Goal: Task Accomplishment & Management: Use online tool/utility

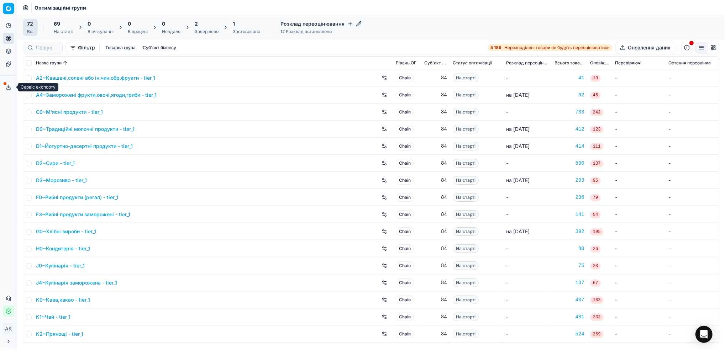
click at [9, 86] on line at bounding box center [9, 86] width 0 height 3
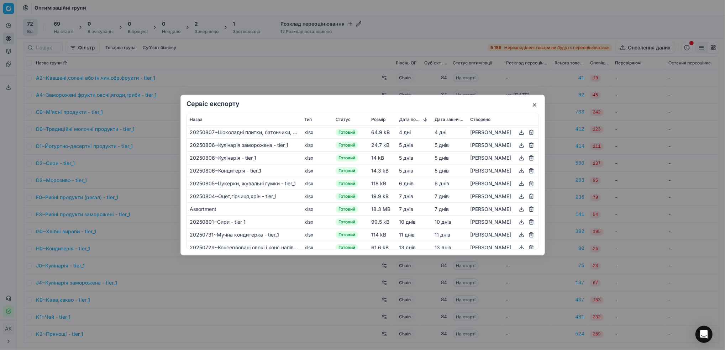
click at [532, 104] on button "button" at bounding box center [534, 105] width 9 height 9
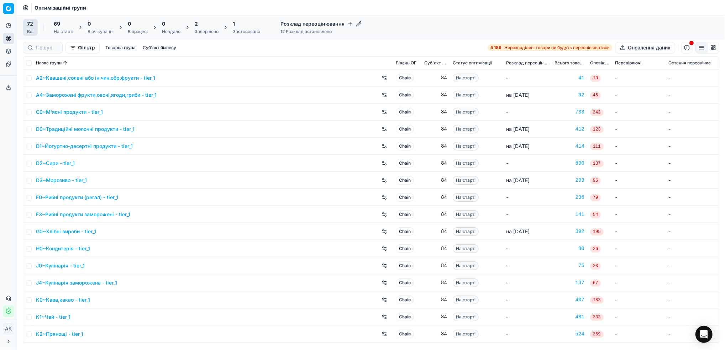
click at [200, 28] on div "2 Завершено" at bounding box center [207, 27] width 24 height 14
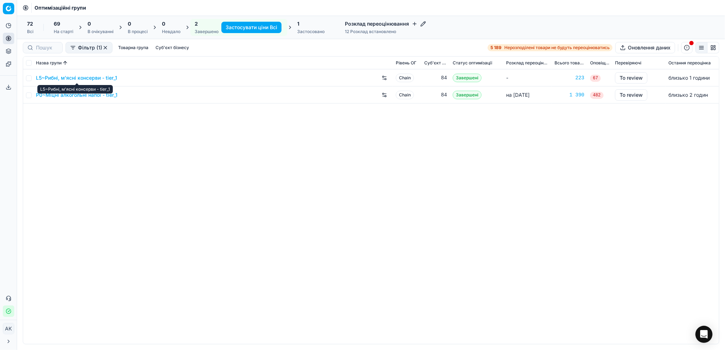
click at [64, 78] on link "L5~Рибні, м'ясні консерви - tier_1" at bounding box center [76, 77] width 81 height 7
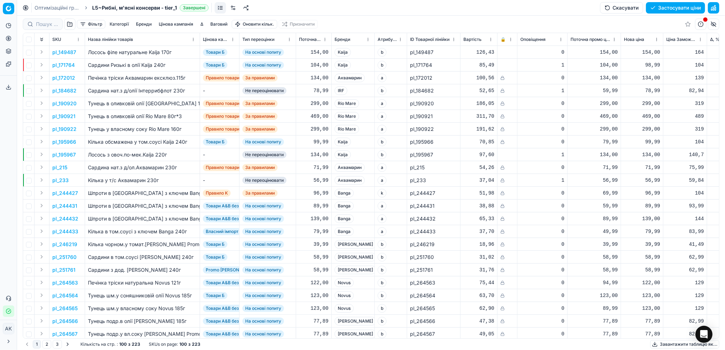
click at [41, 10] on link "Оптимізаційні групи" at bounding box center [58, 7] width 46 height 7
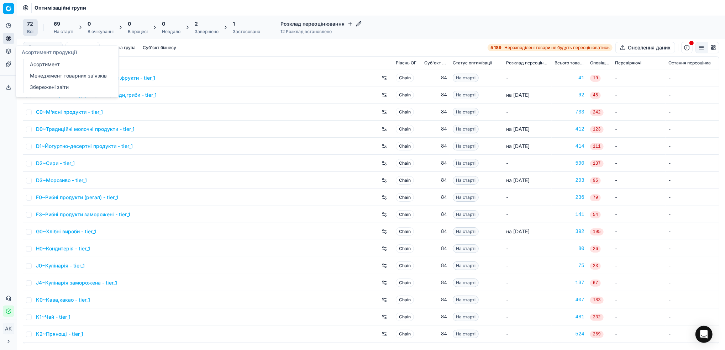
click at [40, 63] on link "Асортимент" at bounding box center [68, 64] width 83 height 10
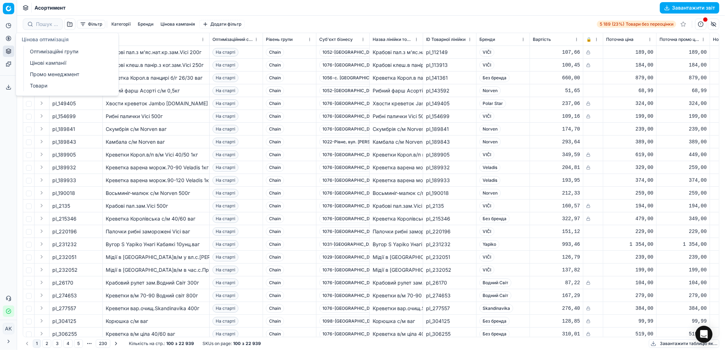
click at [44, 64] on link "Цінові кампанії" at bounding box center [68, 63] width 83 height 10
click at [681, 7] on button "Завантажити звіт" at bounding box center [689, 7] width 59 height 11
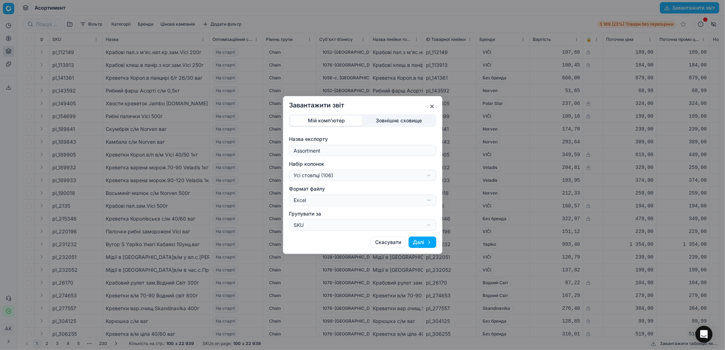
click at [428, 245] on button "Далі" at bounding box center [423, 242] width 28 height 11
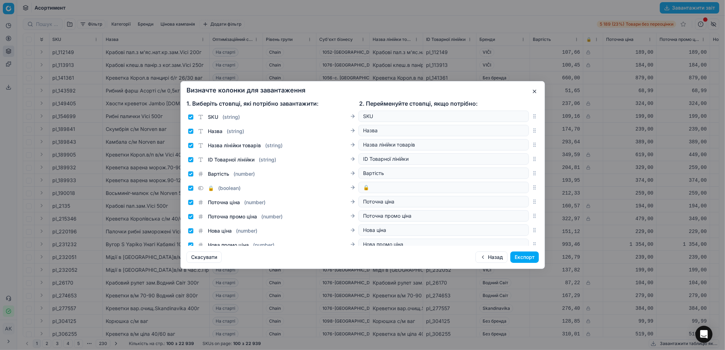
click at [525, 257] on button "Експорт" at bounding box center [524, 257] width 28 height 11
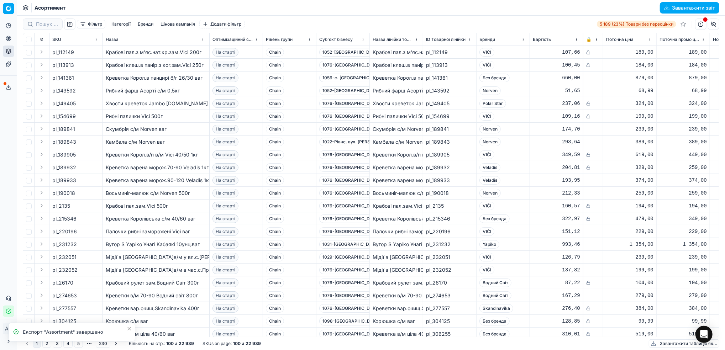
click at [5, 86] on button "Сервіс експорту" at bounding box center [8, 86] width 11 height 11
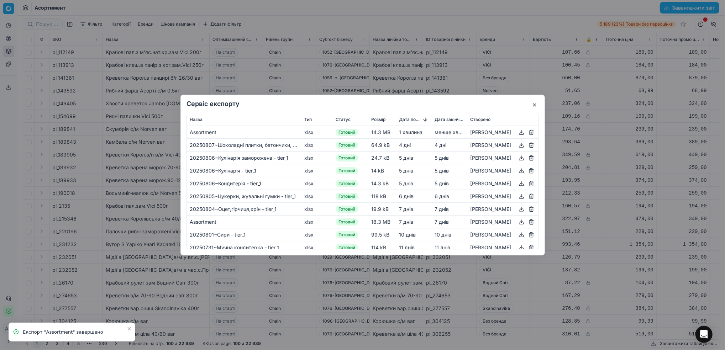
click at [520, 133] on button "button" at bounding box center [521, 132] width 9 height 9
drag, startPoint x: 330, startPoint y: 15, endPoint x: 334, endPoint y: 15, distance: 3.6
click at [330, 15] on div "Сервіс експорту Назва Тип Статус Розмір Дата початку Дата закінчення Створено A…" at bounding box center [362, 175] width 725 height 350
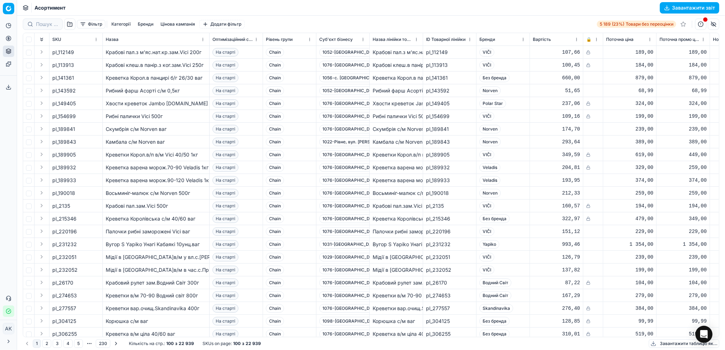
drag, startPoint x: 420, startPoint y: 17, endPoint x: 321, endPoint y: 22, distance: 99.4
click at [420, 17] on div "Фільтр Категорії Бренди Цінова кампанія Додати фільтр 5 189 (23%) Товари без пе…" at bounding box center [371, 24] width 696 height 17
click at [10, 40] on icon at bounding box center [9, 39] width 6 height 6
click at [42, 49] on link "Оптимізаційні групи" at bounding box center [68, 52] width 83 height 10
